Goal: Communication & Community: Connect with others

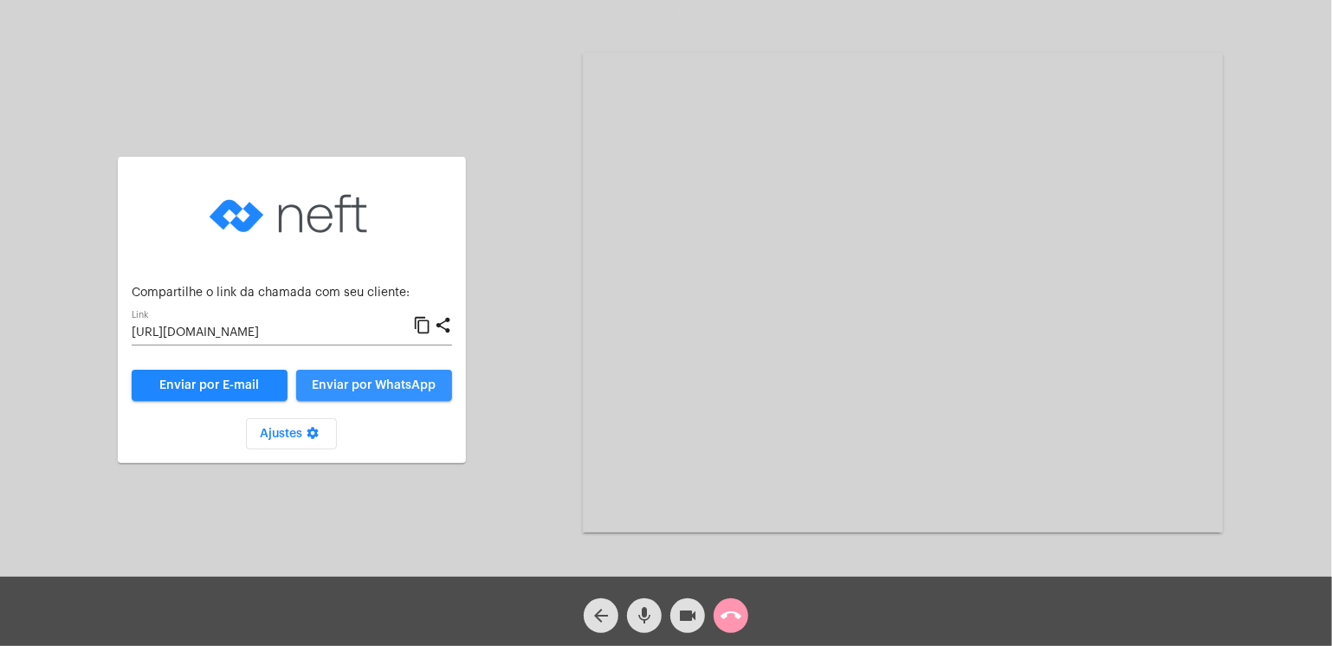
click at [398, 387] on span "Enviar por WhatsApp" at bounding box center [374, 385] width 124 height 12
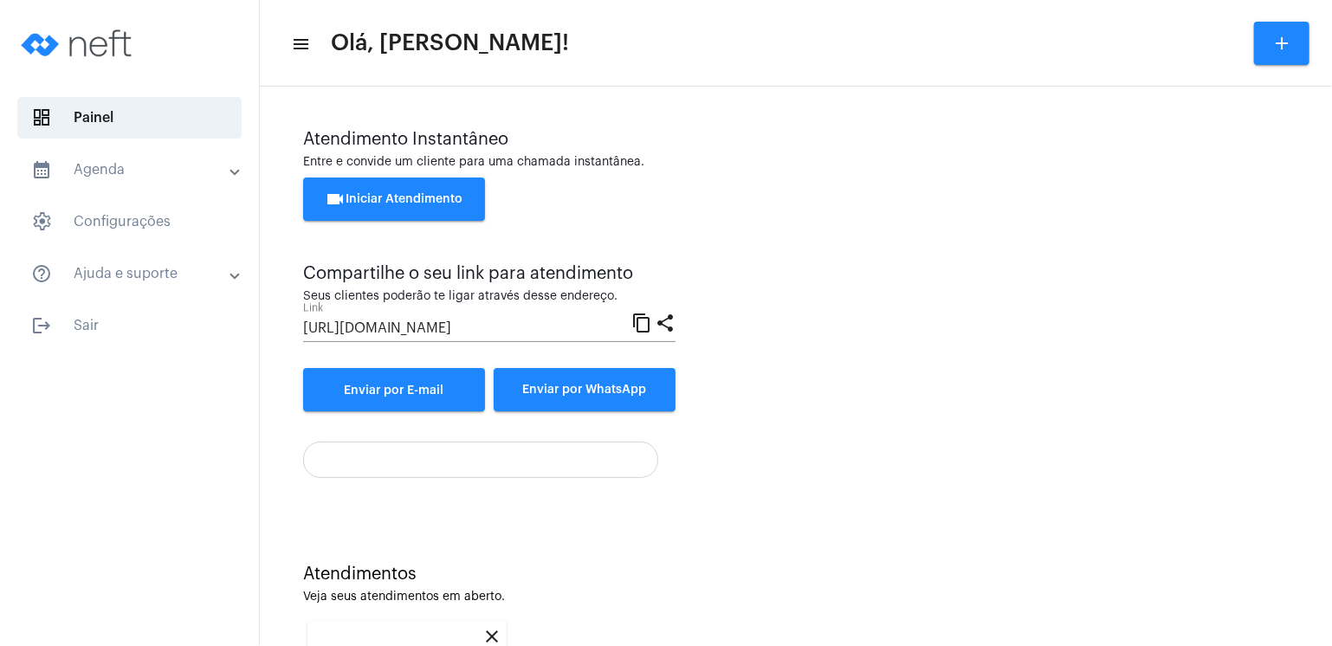
scroll to position [223, 0]
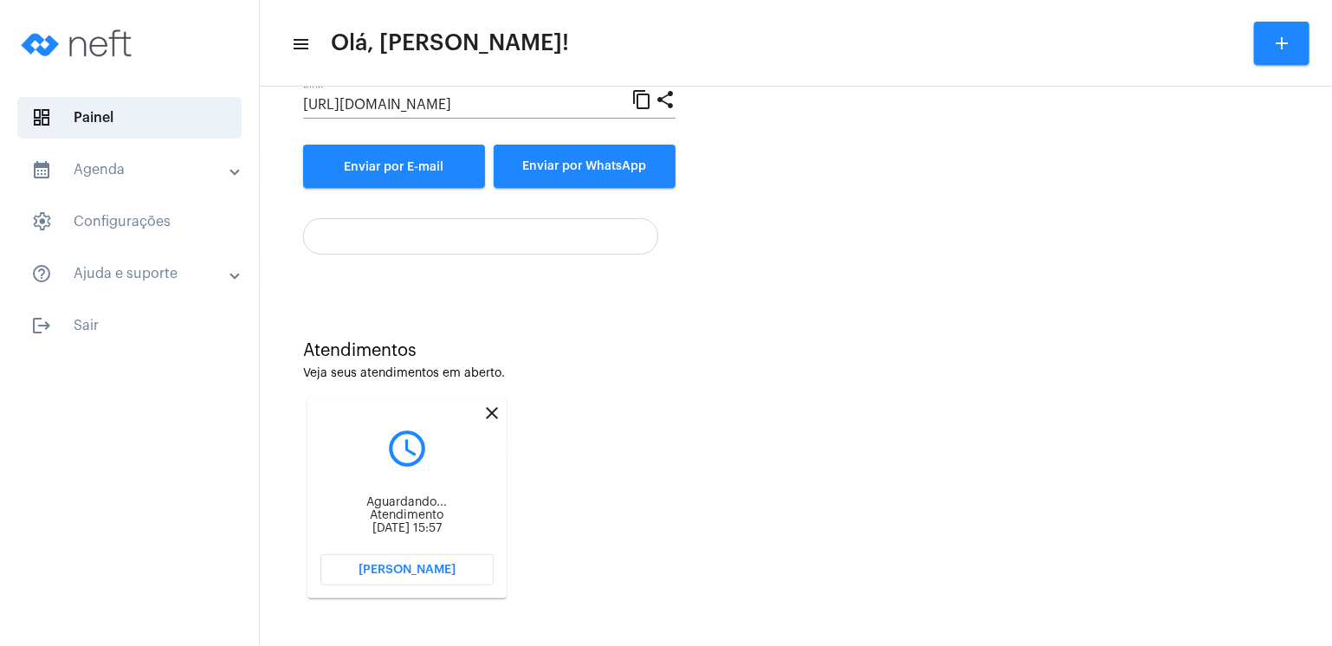
click at [492, 413] on mat-icon "close" at bounding box center [492, 413] width 21 height 21
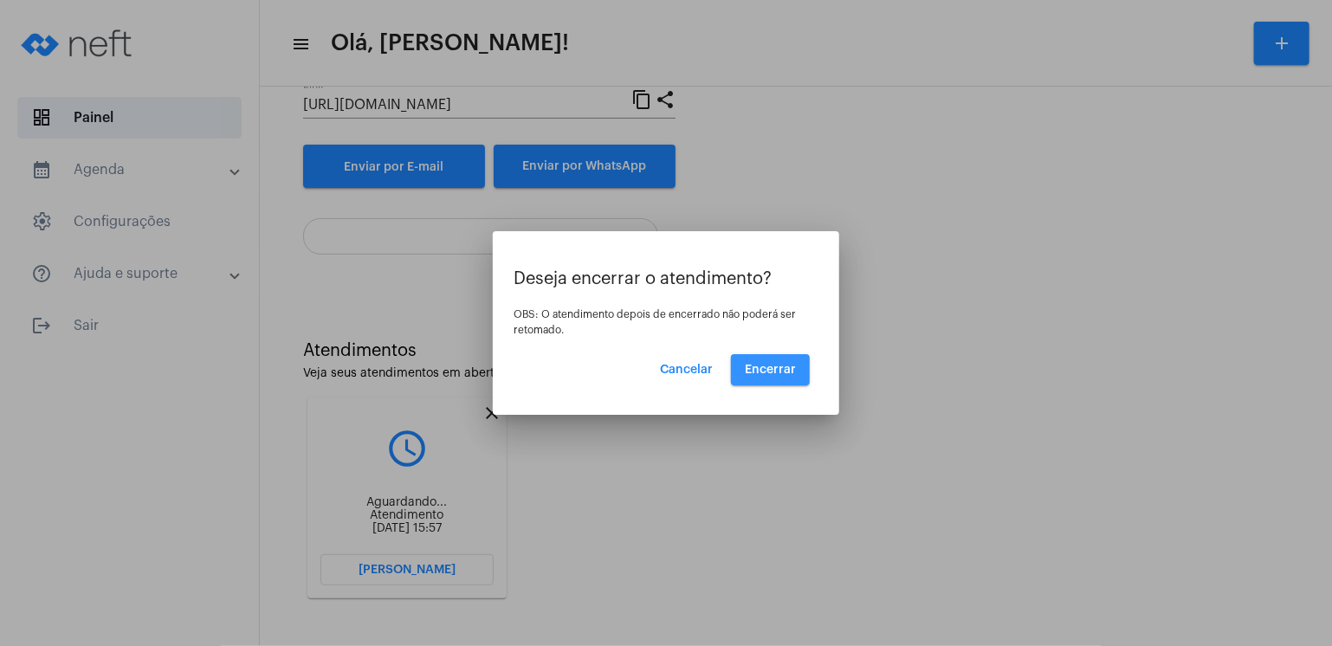
click at [759, 364] on span "Encerrar" at bounding box center [770, 370] width 51 height 12
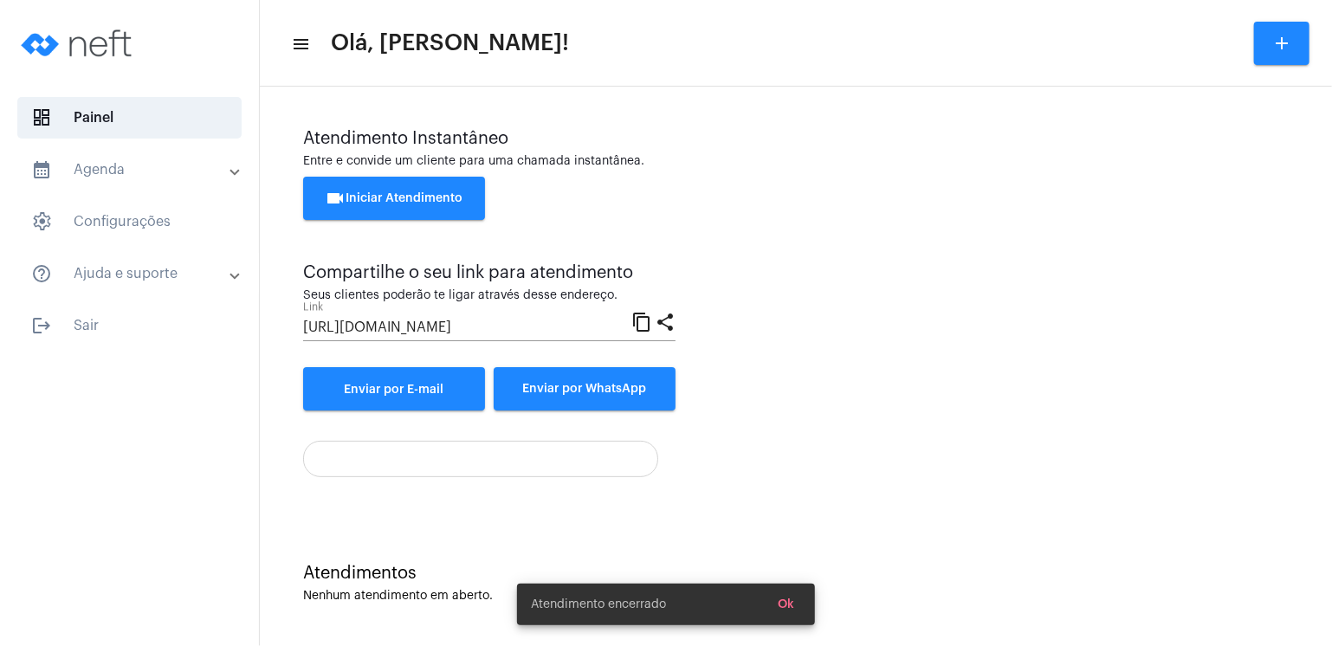
click at [759, 363] on div "Atendimento Instantâneo Entre e convide um cliente para uma chamada instantânea…" at bounding box center [796, 270] width 986 height 282
click at [493, 416] on div "Atendimento Instantâneo Entre e convide um cliente para uma chamada instantânea…" at bounding box center [796, 303] width 986 height 348
click at [493, 415] on div "Atendimento Instantâneo Entre e convide um cliente para uma chamada instantânea…" at bounding box center [796, 303] width 986 height 348
